Goal: Register for event/course: Sign up to attend an event or enroll in a course

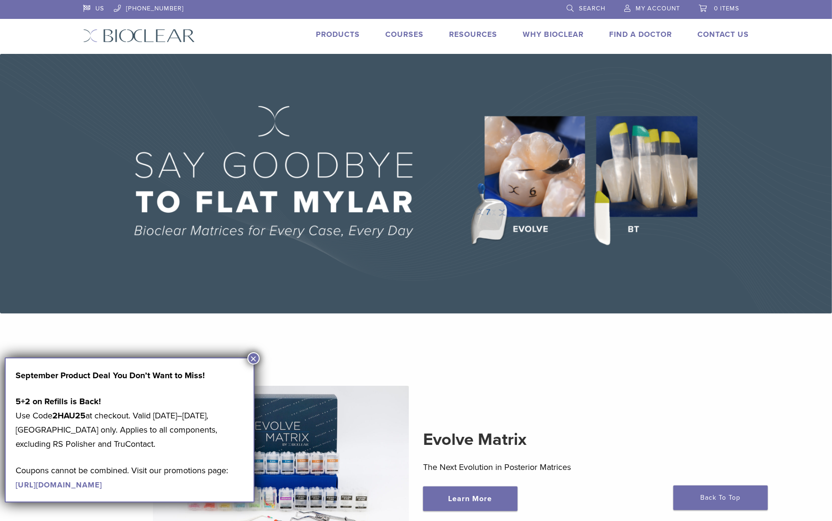
click at [396, 33] on link "Courses" at bounding box center [405, 34] width 38 height 9
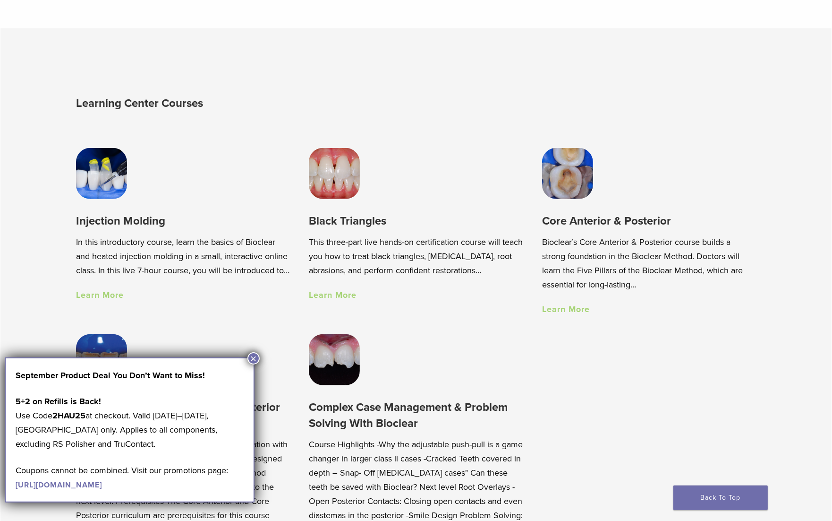
scroll to position [629, 0]
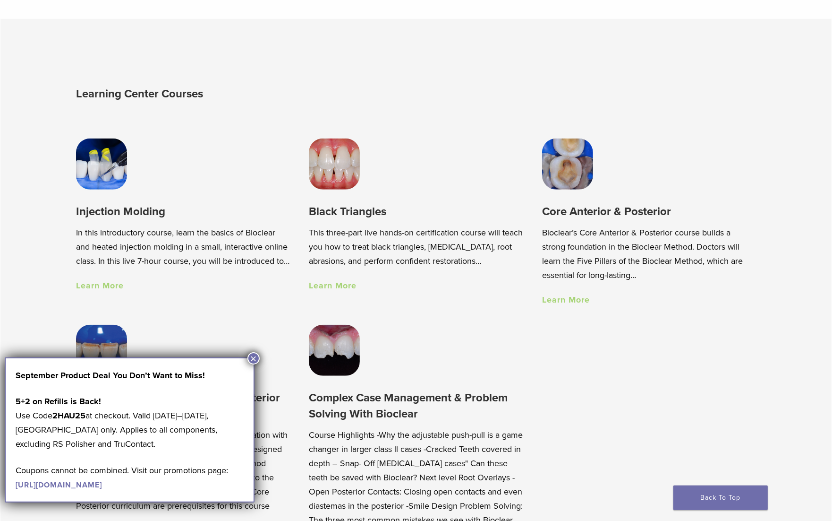
click at [102, 487] on link "[URL][DOMAIN_NAME]" at bounding box center [59, 484] width 86 height 9
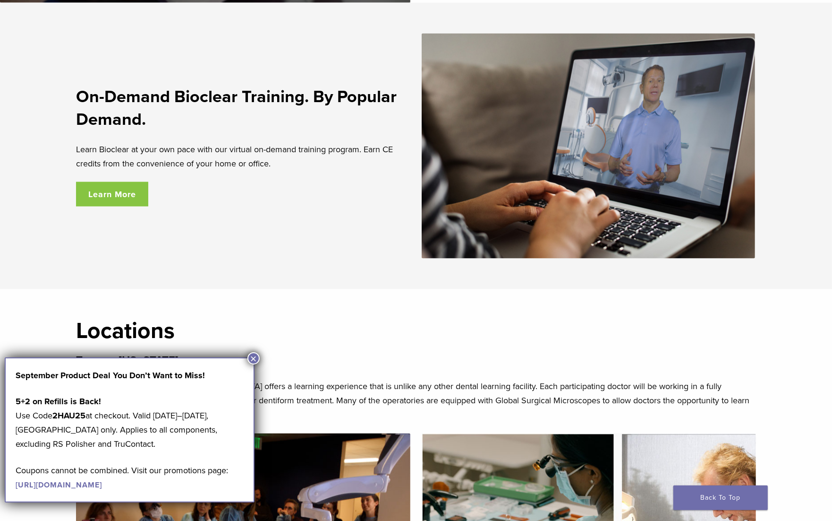
scroll to position [1622, 0]
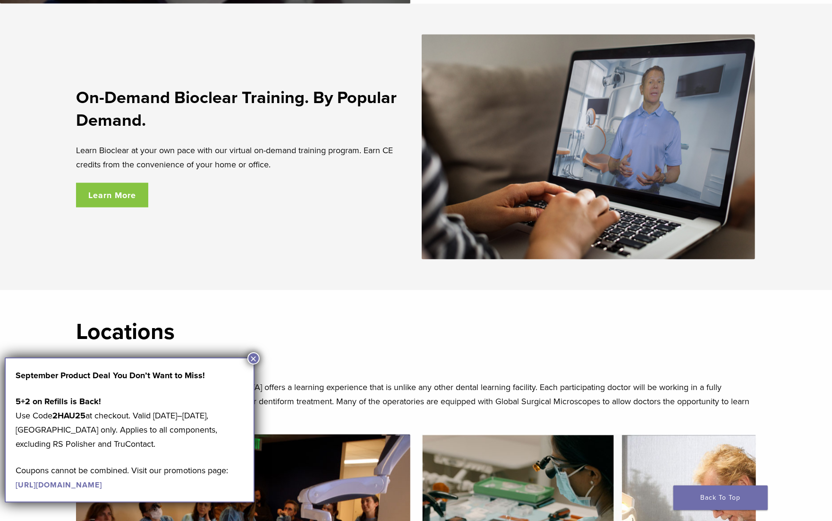
click at [251, 357] on button "×" at bounding box center [254, 358] width 12 height 12
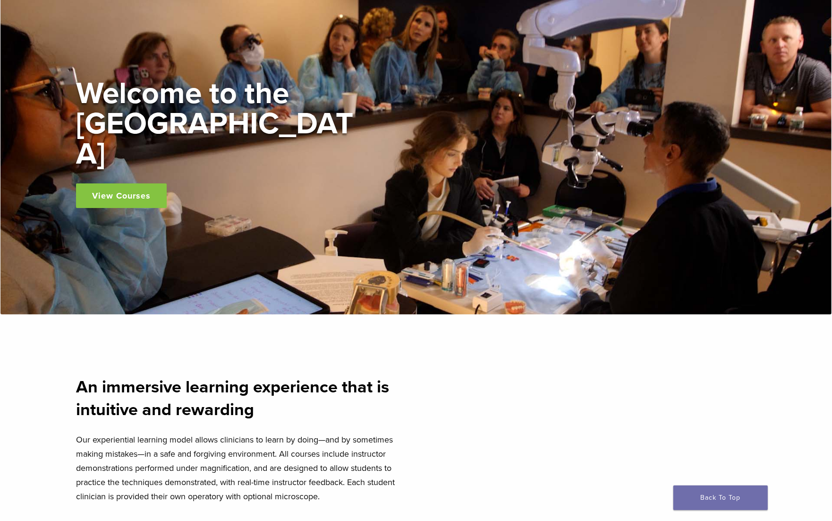
scroll to position [0, 0]
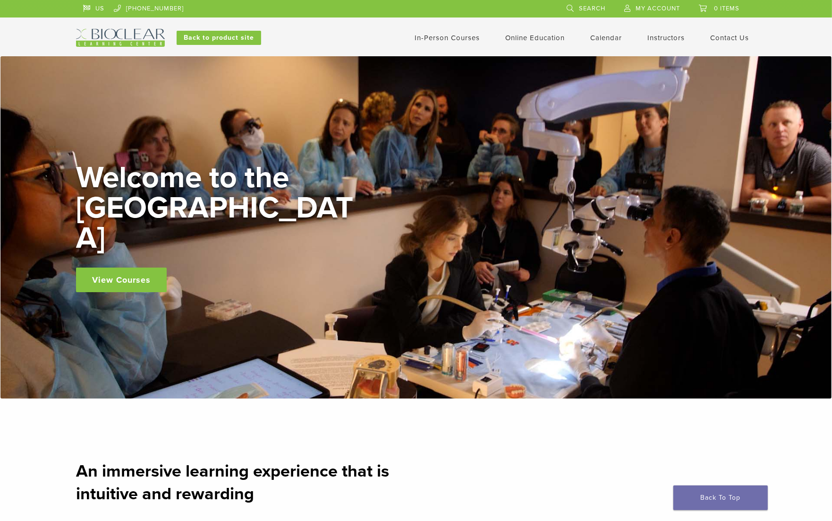
click at [454, 35] on link "In-Person Courses" at bounding box center [447, 38] width 65 height 9
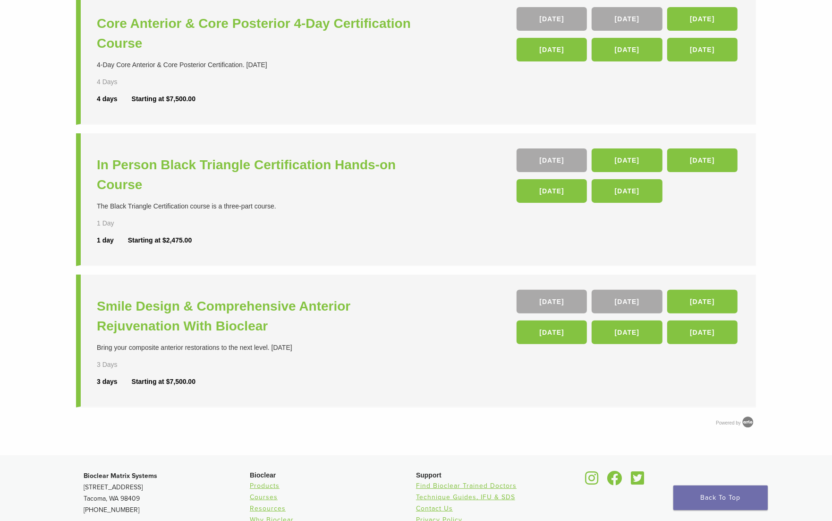
scroll to position [257, 0]
